Goal: Find specific page/section: Find specific page/section

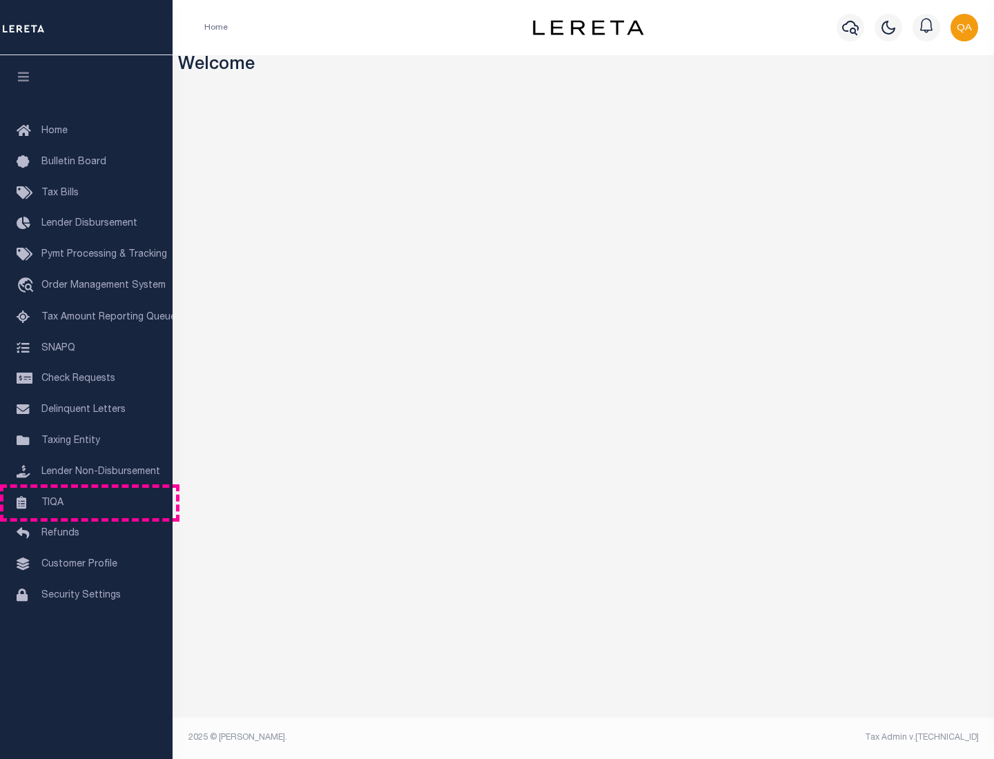
click at [86, 503] on link "TIQA" at bounding box center [86, 503] width 173 height 31
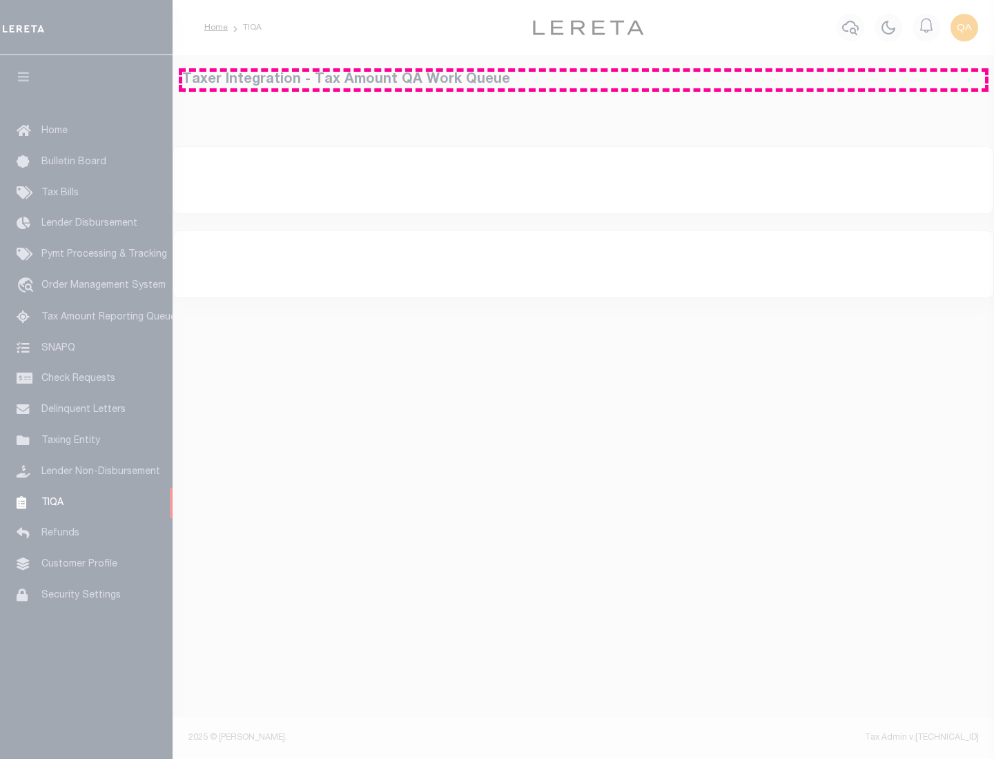
select select "200"
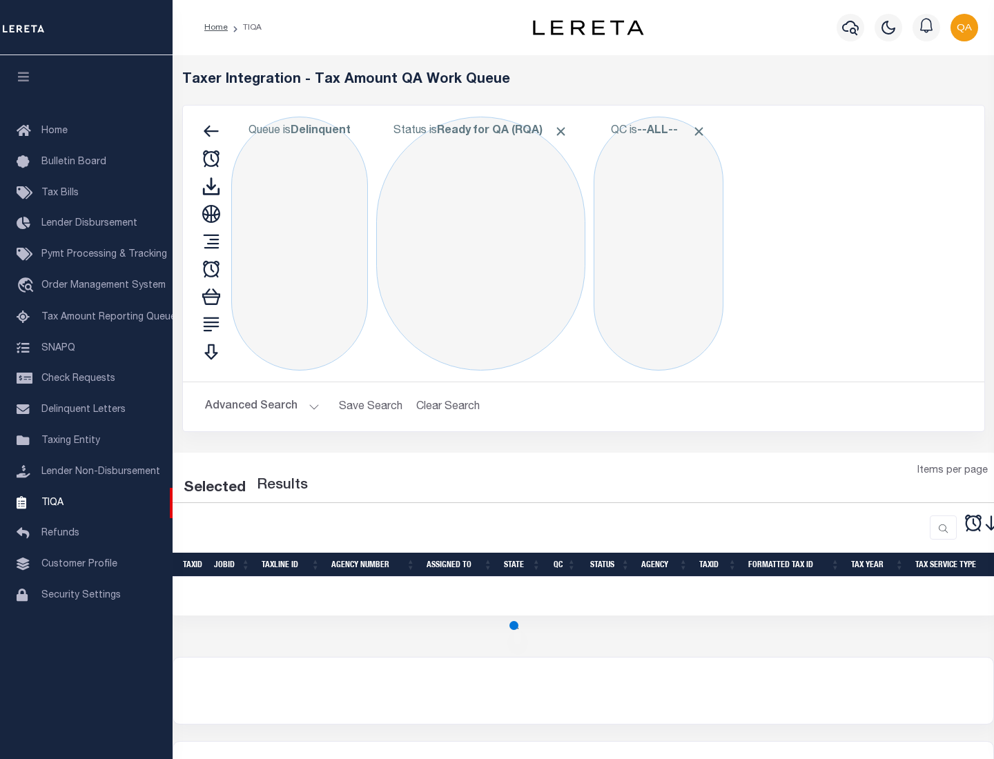
select select "200"
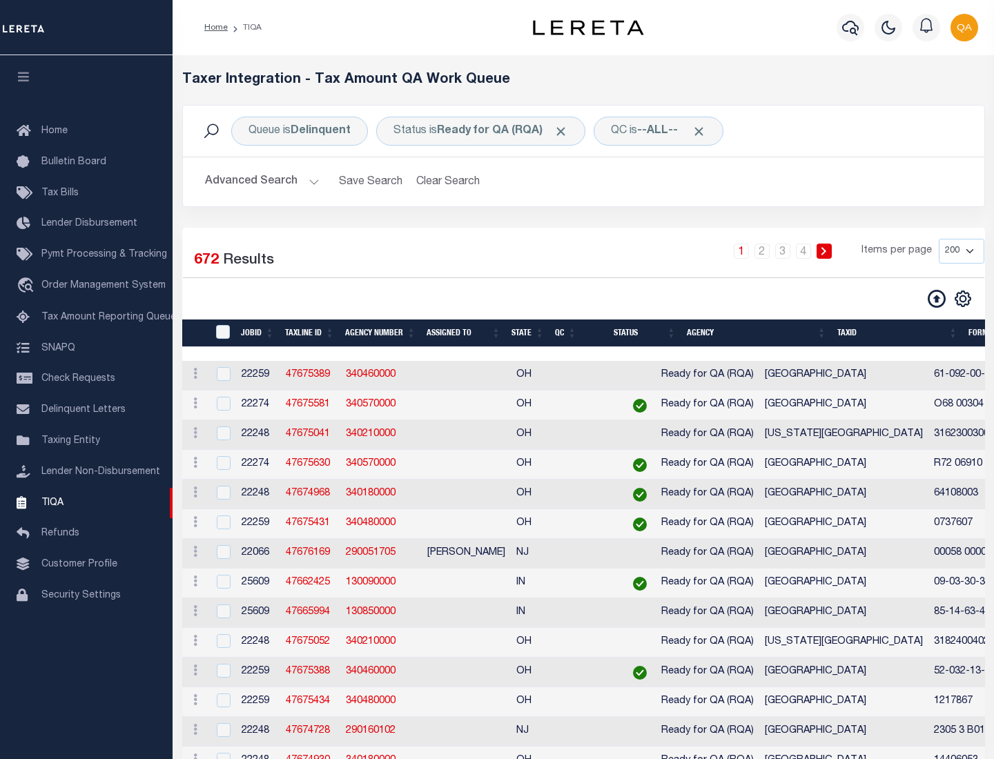
click at [565, 131] on span "Click to Remove" at bounding box center [561, 131] width 14 height 14
